Goal: Task Accomplishment & Management: Use online tool/utility

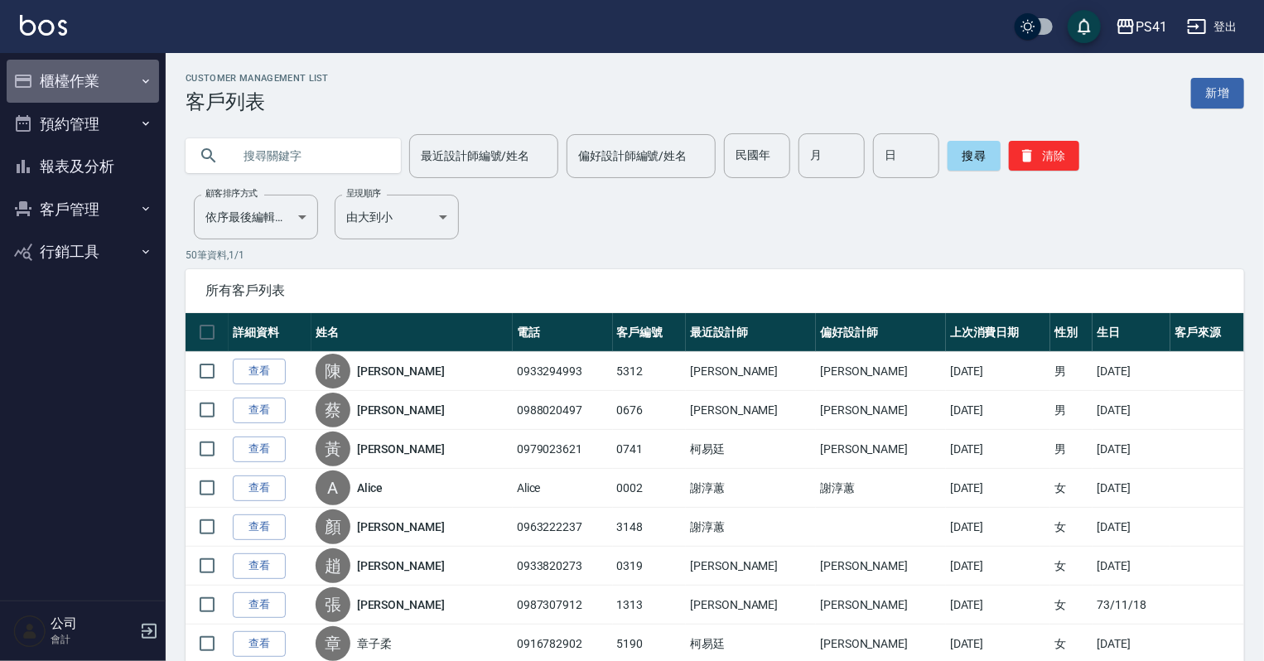
click at [145, 79] on icon "button" at bounding box center [145, 81] width 13 height 13
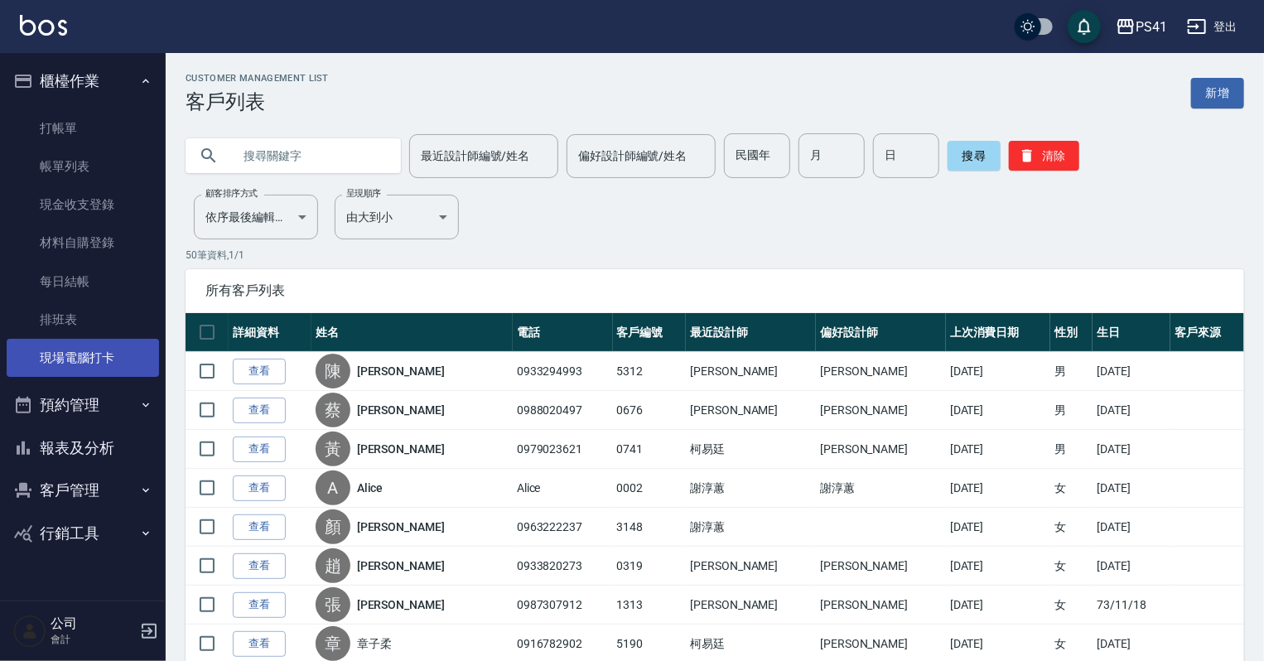
click at [133, 368] on link "現場電腦打卡" at bounding box center [83, 358] width 152 height 38
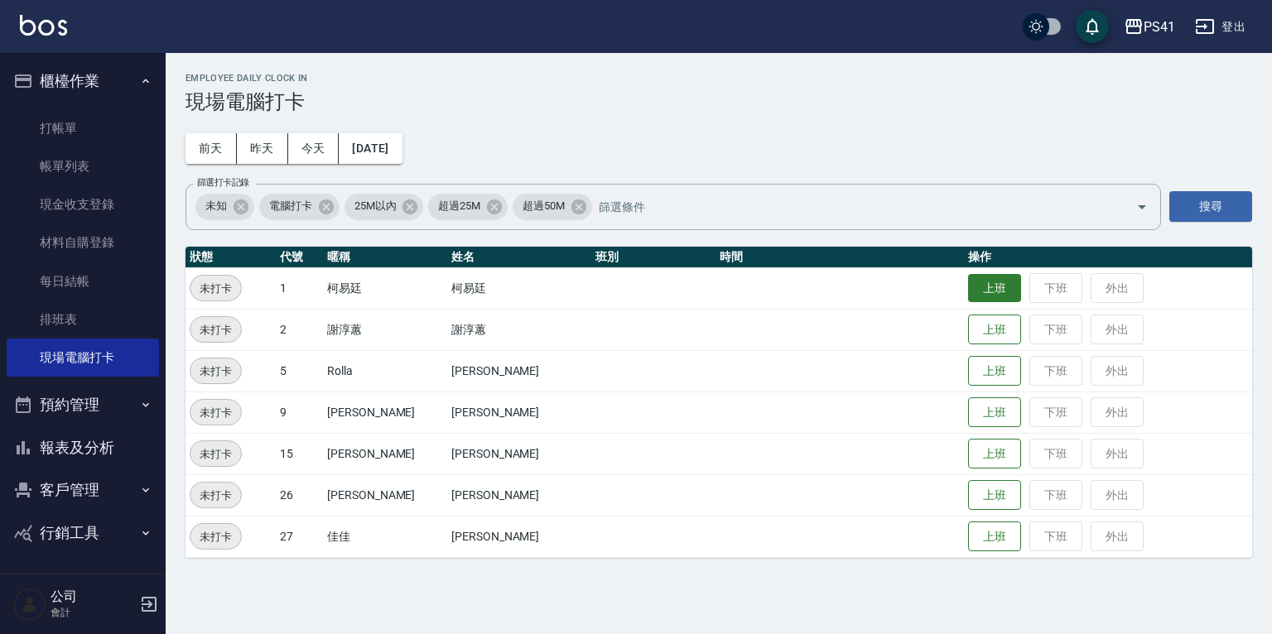
click at [968, 282] on button "上班" at bounding box center [994, 288] width 53 height 29
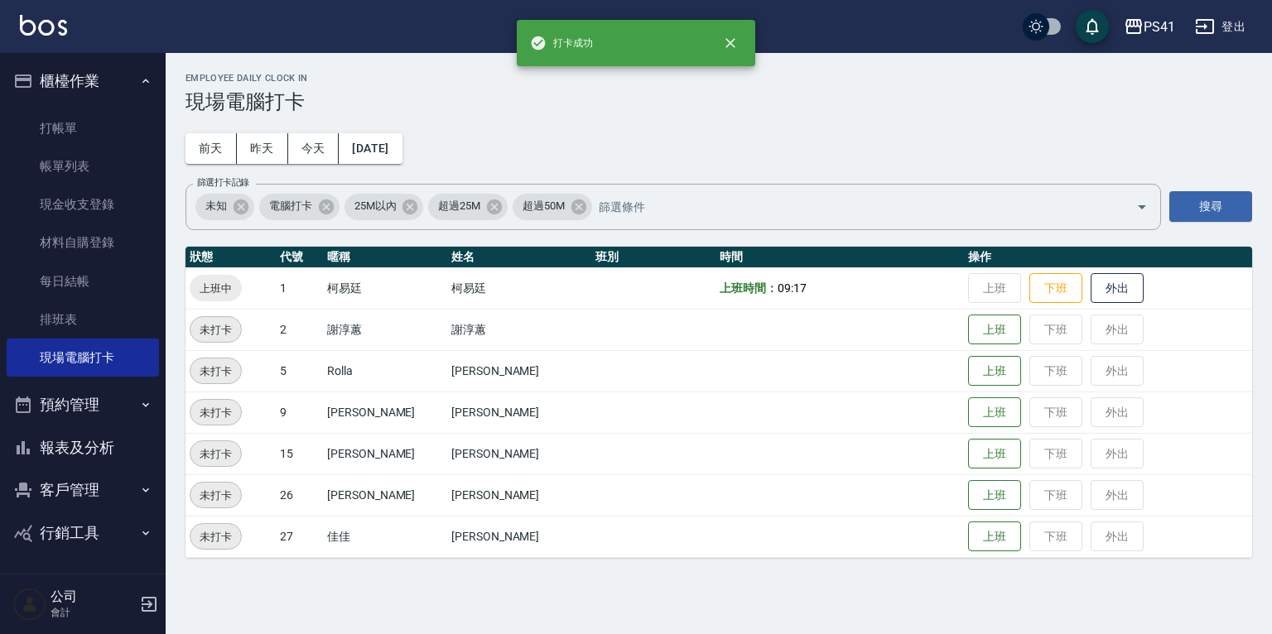
click at [110, 438] on button "報表及分析" at bounding box center [83, 447] width 152 height 43
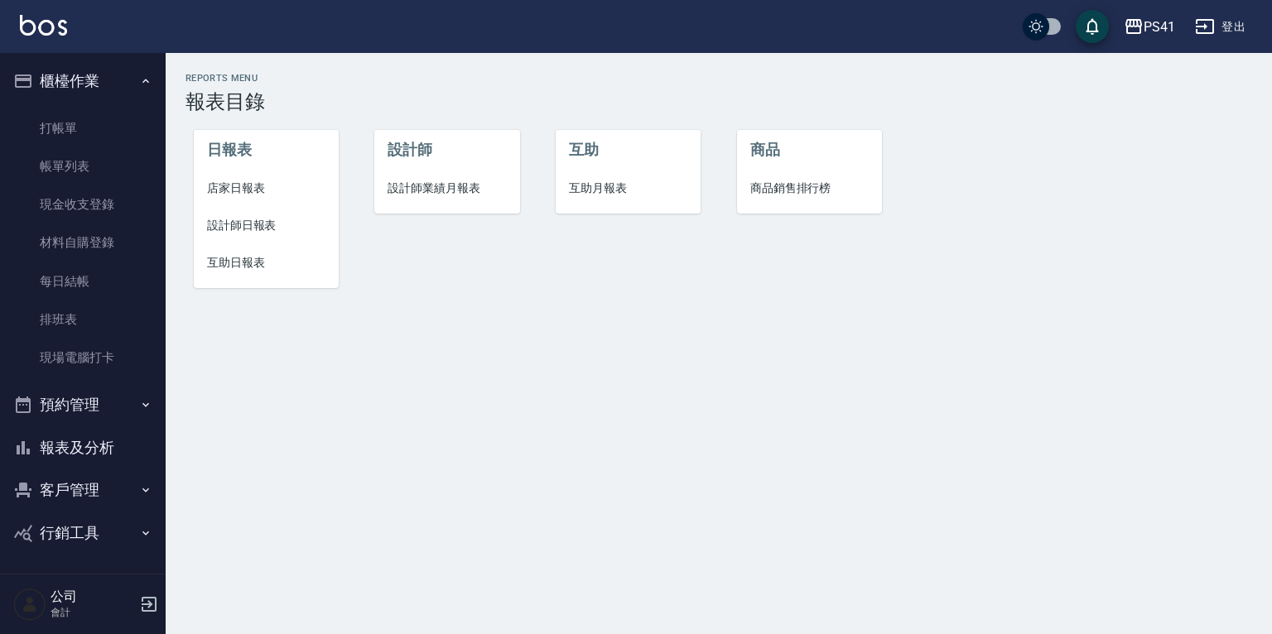
click at [246, 226] on span "設計師日報表" at bounding box center [266, 225] width 118 height 17
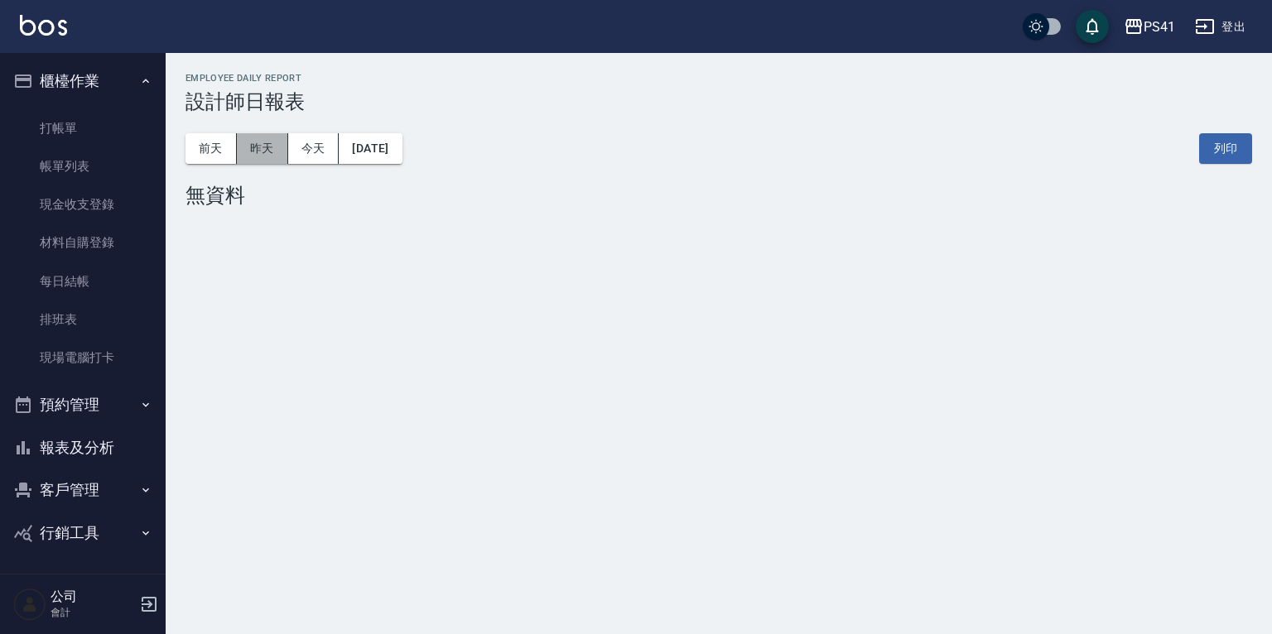
click at [258, 143] on button "昨天" at bounding box center [262, 148] width 51 height 31
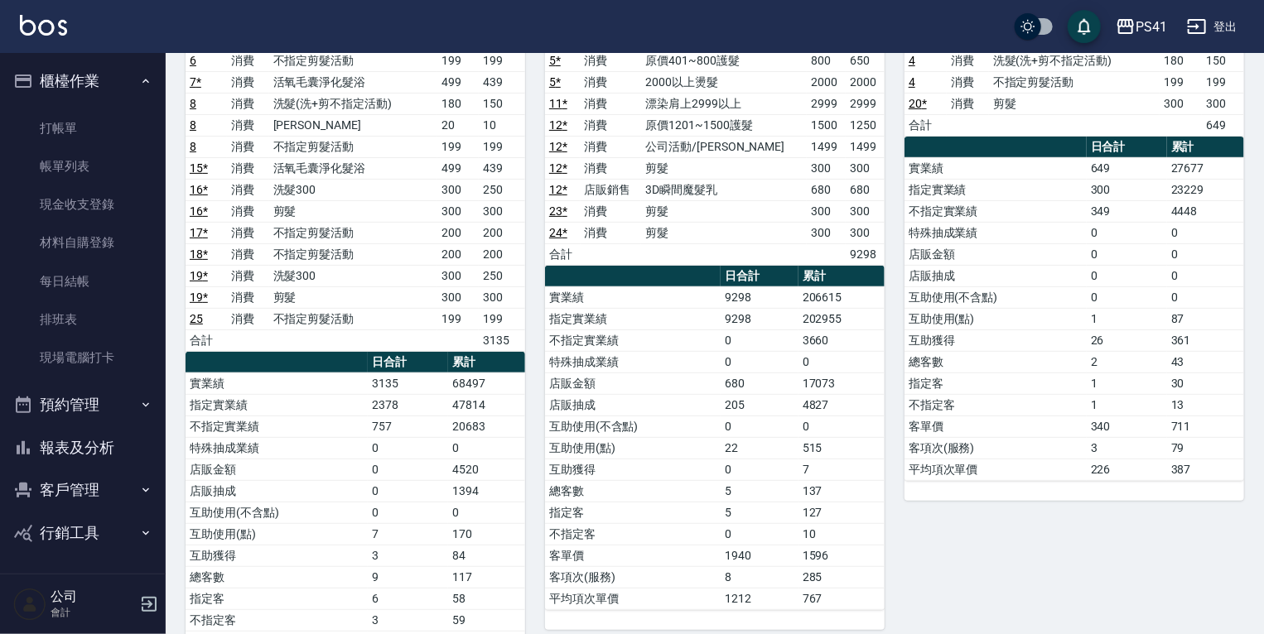
scroll to position [132, 0]
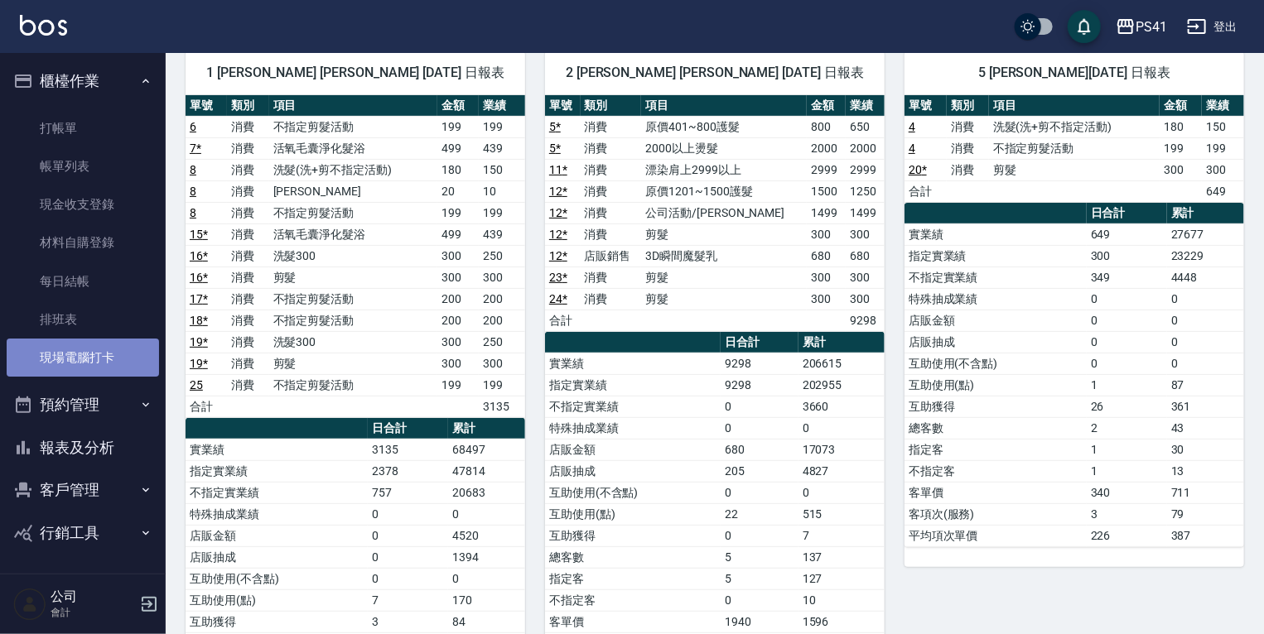
click at [64, 358] on link "現場電腦打卡" at bounding box center [83, 358] width 152 height 38
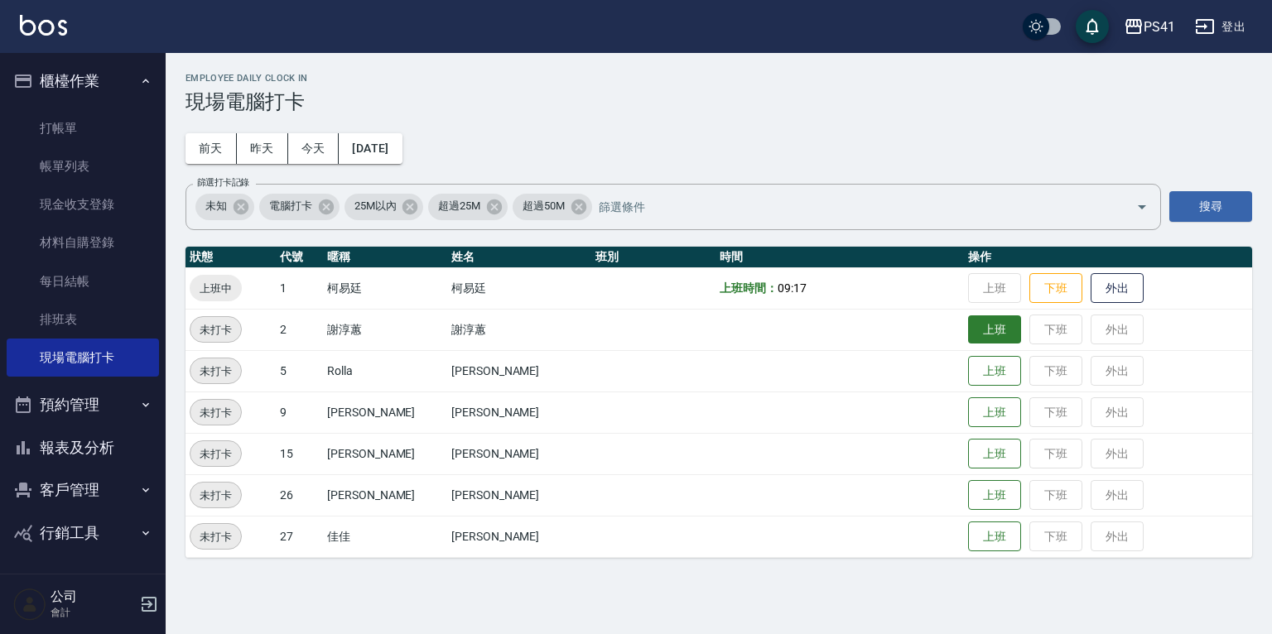
click at [971, 319] on button "上班" at bounding box center [994, 329] width 53 height 29
click at [971, 368] on button "上班" at bounding box center [994, 371] width 53 height 29
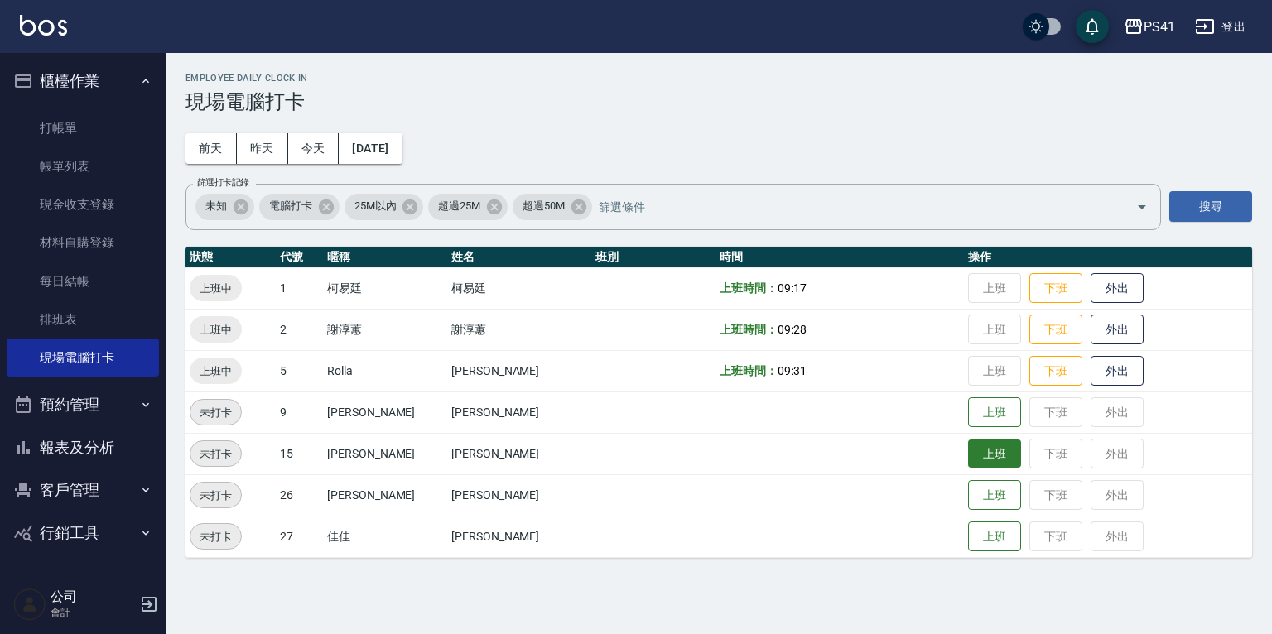
click at [968, 460] on button "上班" at bounding box center [994, 454] width 53 height 29
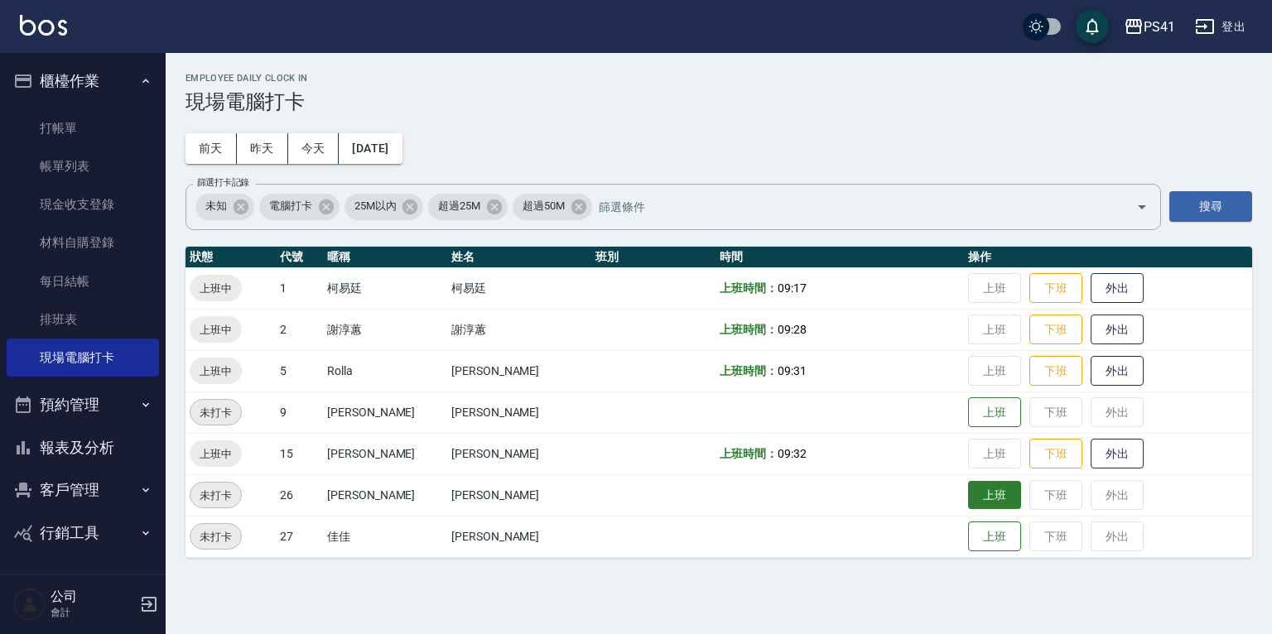
drag, startPoint x: 963, startPoint y: 499, endPoint x: 980, endPoint y: 495, distance: 17.1
click at [973, 495] on button "上班" at bounding box center [994, 495] width 53 height 29
click at [968, 537] on button "上班" at bounding box center [994, 536] width 53 height 29
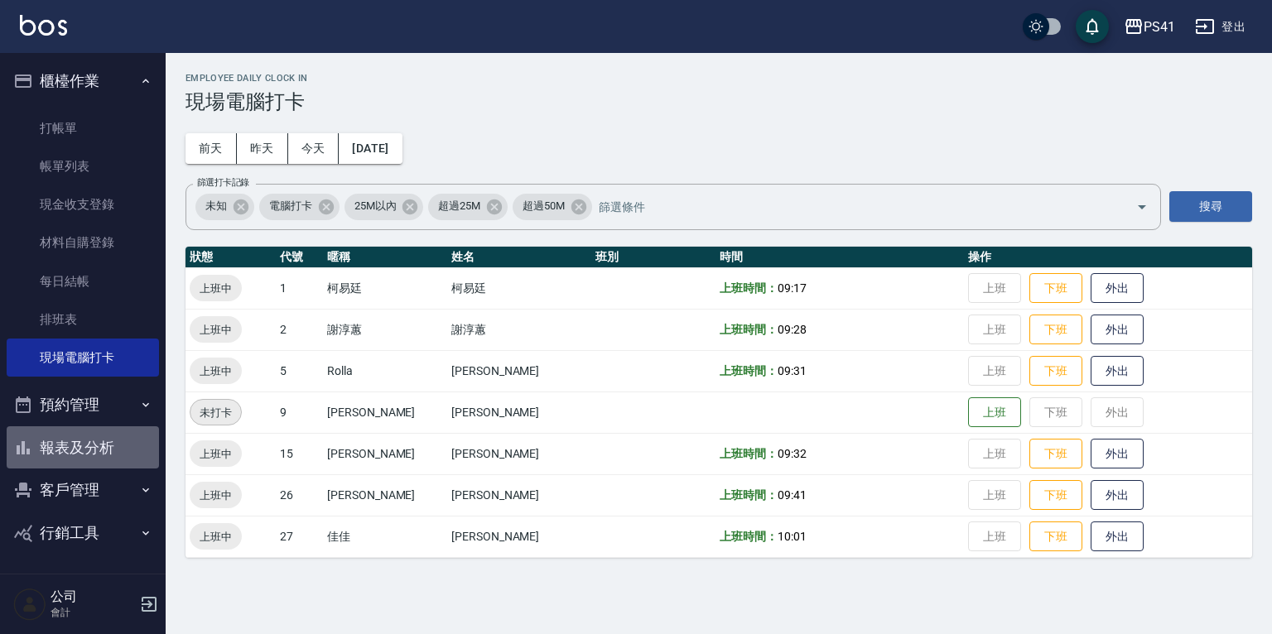
click at [73, 441] on button "報表及分析" at bounding box center [83, 447] width 152 height 43
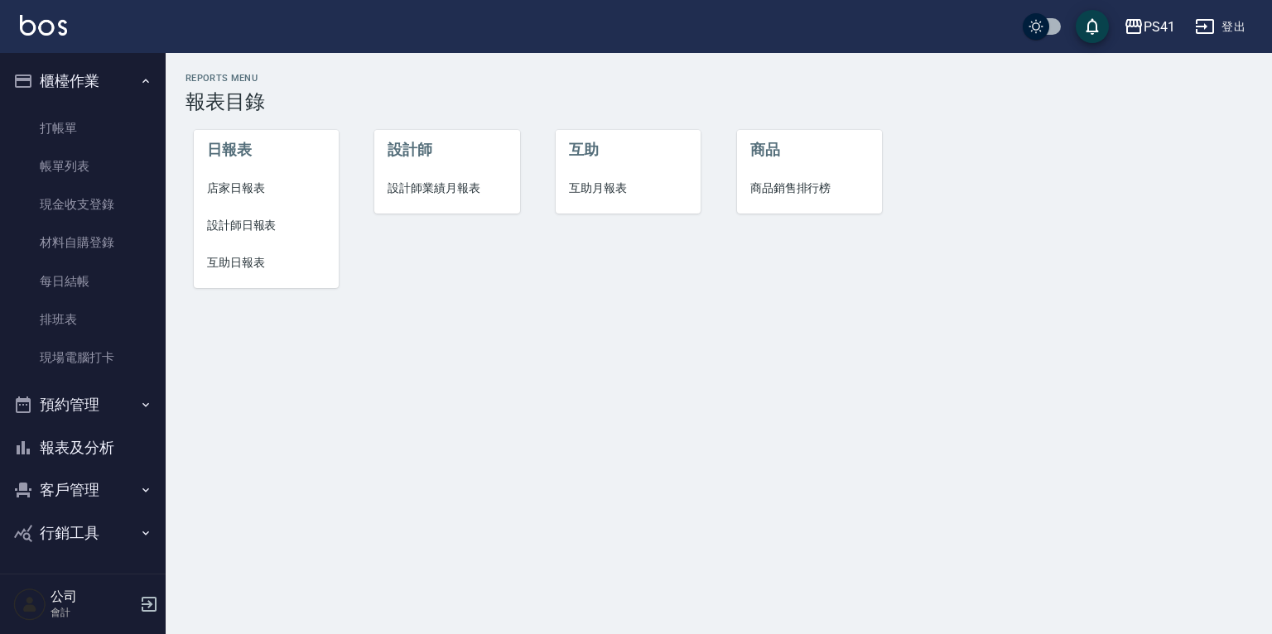
click at [246, 231] on span "設計師日報表" at bounding box center [266, 225] width 118 height 17
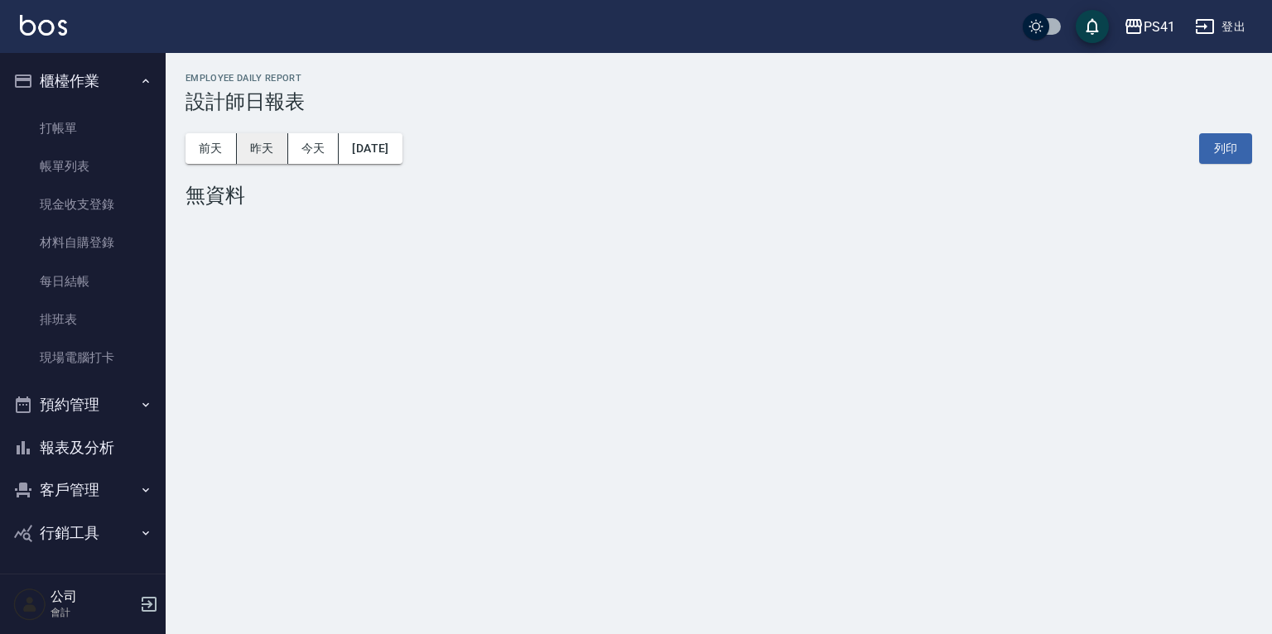
click at [259, 138] on button "昨天" at bounding box center [262, 148] width 51 height 31
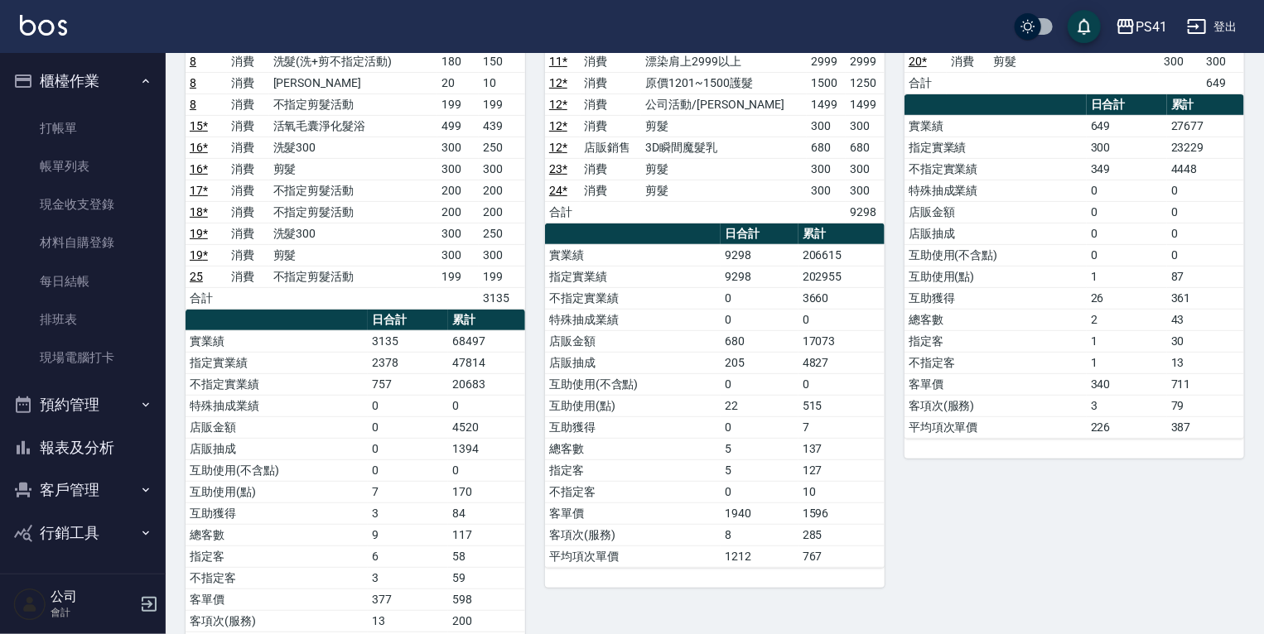
scroll to position [265, 0]
